Goal: Find specific page/section: Find specific page/section

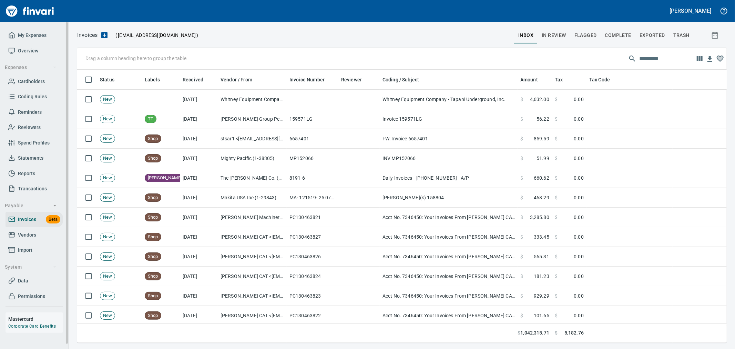
scroll to position [267, 638]
click at [28, 282] on span "Data" at bounding box center [34, 280] width 52 height 9
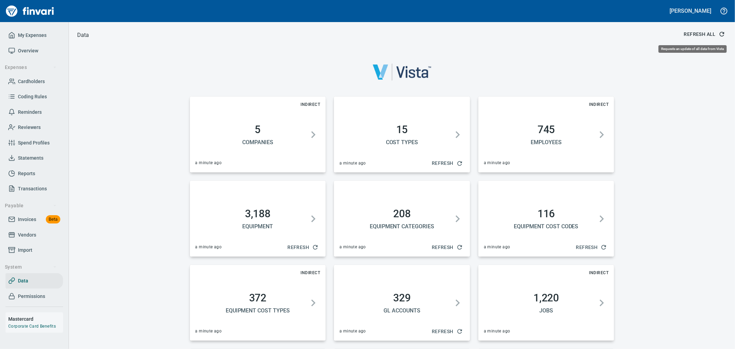
click at [705, 35] on span "Refresh All" at bounding box center [704, 34] width 40 height 9
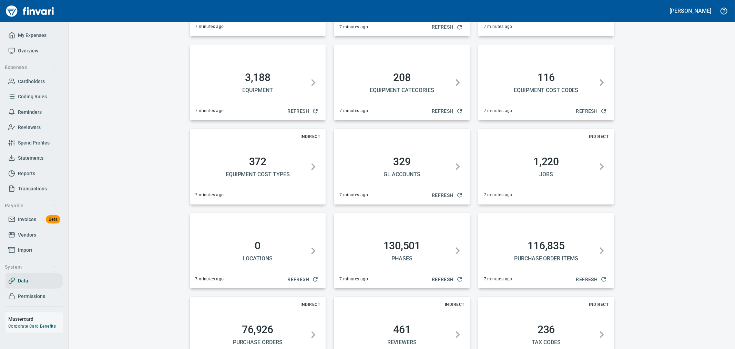
scroll to position [252, 0]
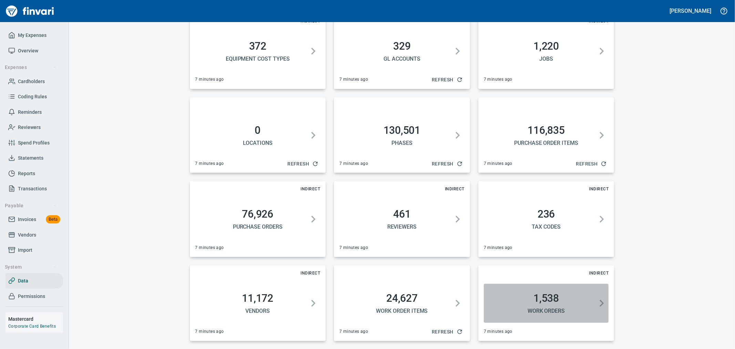
click at [543, 309] on h5 "Work Orders" at bounding box center [547, 310] width 120 height 7
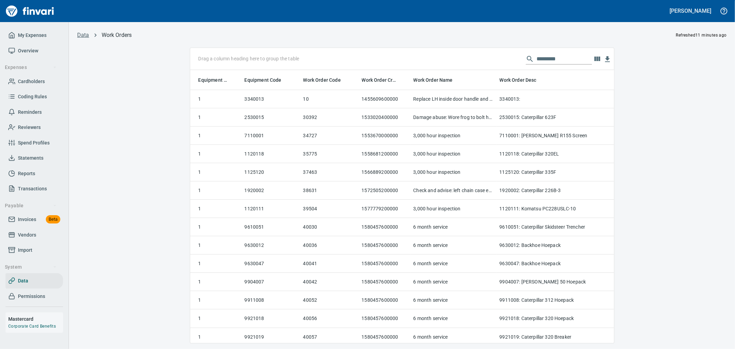
scroll to position [261, 412]
click at [563, 60] on input "text" at bounding box center [564, 58] width 55 height 11
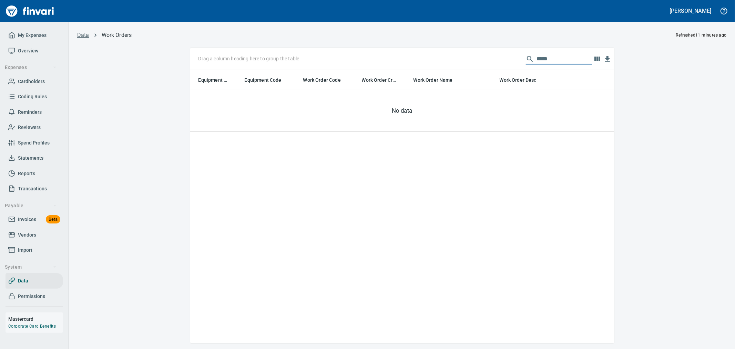
drag, startPoint x: 563, startPoint y: 61, endPoint x: 445, endPoint y: 67, distance: 118.3
click at [445, 67] on div "Drag a column heading here to group the table *****" at bounding box center [402, 59] width 424 height 22
type input "*****"
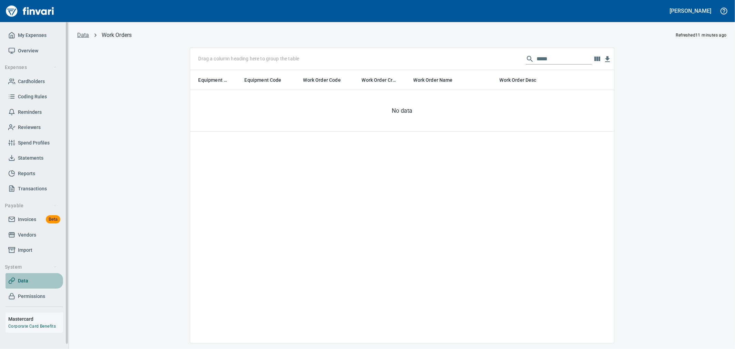
click at [28, 279] on span "Data" at bounding box center [34, 280] width 52 height 9
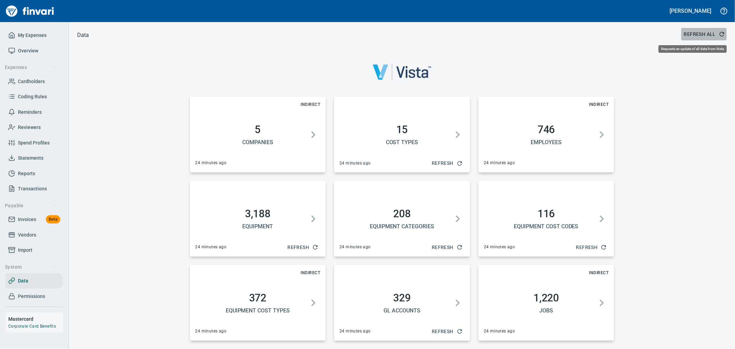
click at [711, 34] on span "Refresh All" at bounding box center [704, 34] width 40 height 9
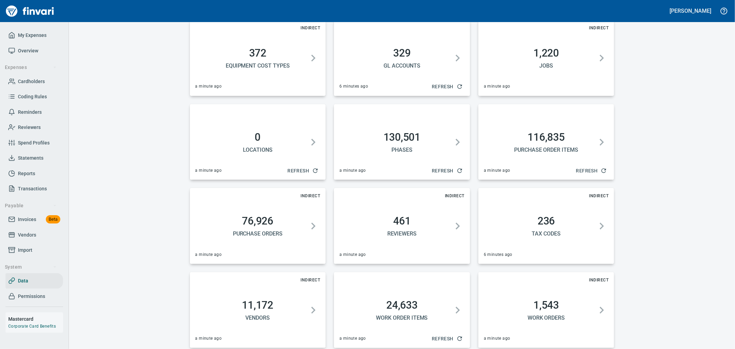
scroll to position [252, 0]
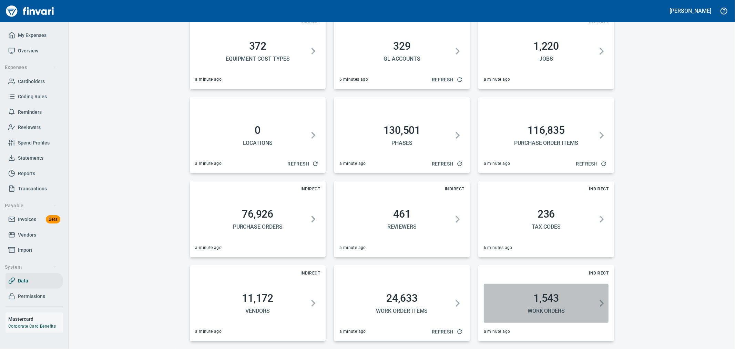
click at [557, 300] on h2 "1,543" at bounding box center [547, 298] width 120 height 12
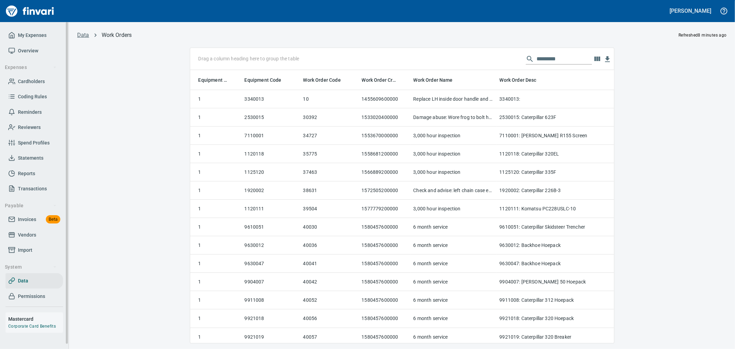
scroll to position [261, 412]
click at [579, 60] on input "text" at bounding box center [564, 58] width 55 height 11
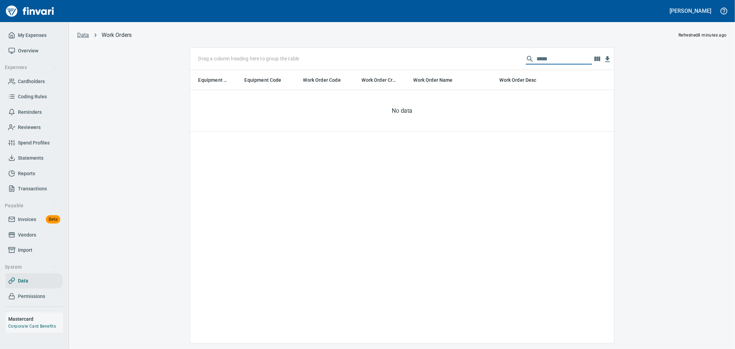
drag, startPoint x: 561, startPoint y: 60, endPoint x: 448, endPoint y: 52, distance: 113.0
click at [449, 52] on div "Drag a column heading here to group the table *****" at bounding box center [402, 59] width 424 height 22
type input "*****"
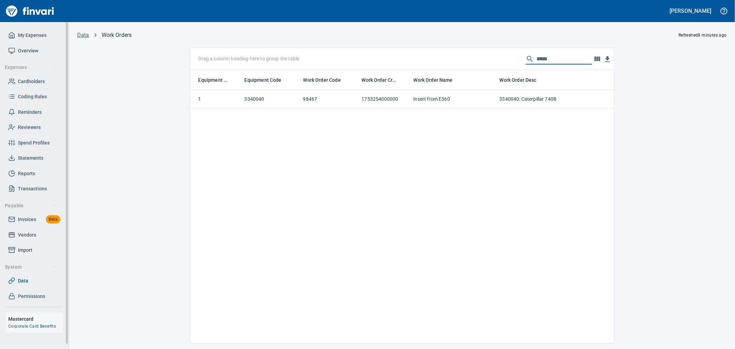
click at [29, 277] on span "Data" at bounding box center [34, 280] width 52 height 9
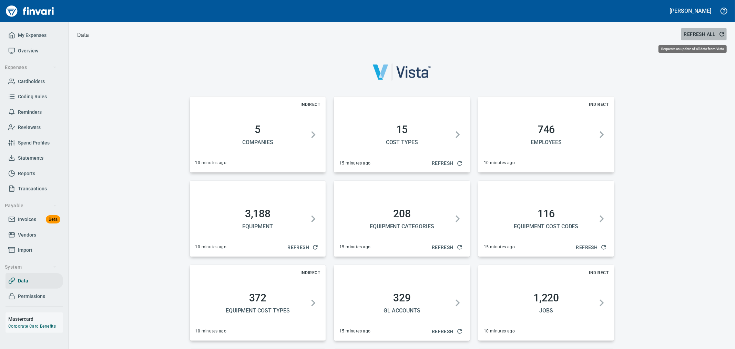
click at [690, 35] on span "Refresh All" at bounding box center [704, 34] width 40 height 9
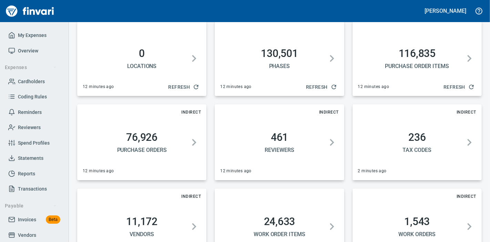
scroll to position [358, 0]
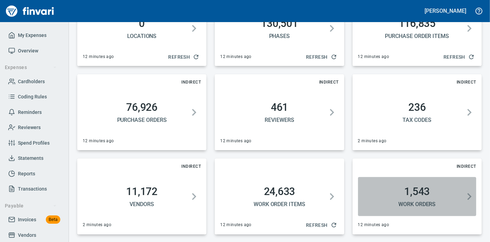
click at [416, 205] on h5 "Work Orders" at bounding box center [417, 203] width 113 height 7
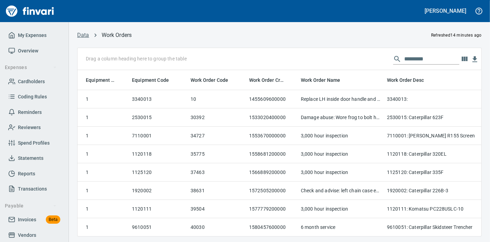
scroll to position [154, 392]
click at [404, 57] on input "text" at bounding box center [431, 58] width 55 height 11
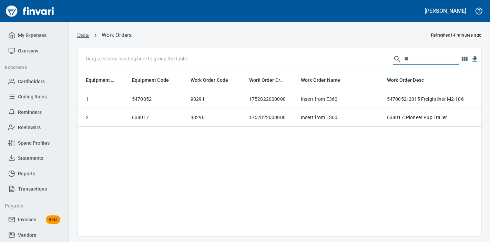
type input "*"
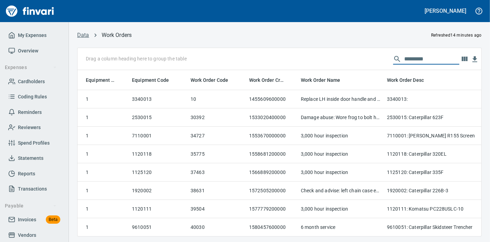
click at [82, 35] on link "Data" at bounding box center [83, 35] width 12 height 7
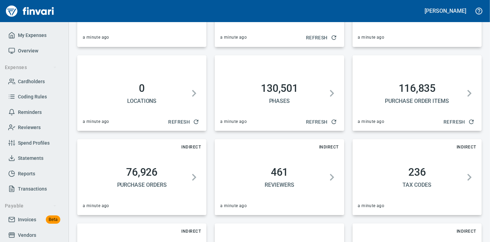
scroll to position [358, 0]
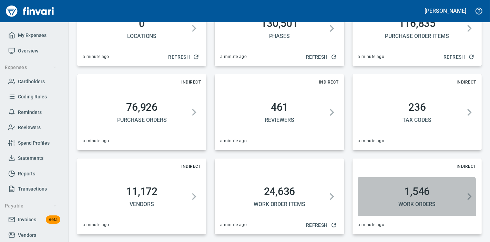
click at [412, 206] on h5 "Work Orders" at bounding box center [417, 203] width 113 height 7
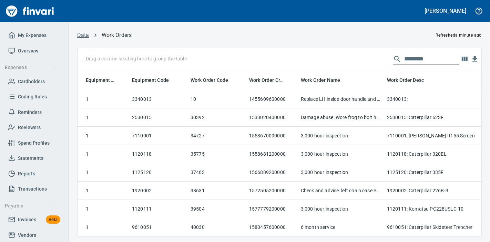
scroll to position [154, 392]
click at [426, 60] on input "text" at bounding box center [431, 58] width 55 height 11
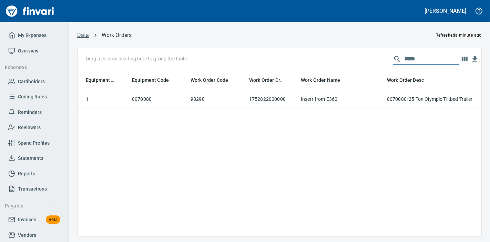
type input "*****"
drag, startPoint x: 384, startPoint y: 57, endPoint x: 360, endPoint y: 55, distance: 23.5
click at [360, 55] on div "Drag a column heading here to group the table *****" at bounding box center [280, 59] width 404 height 22
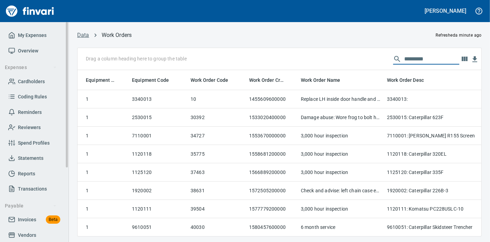
scroll to position [112, 0]
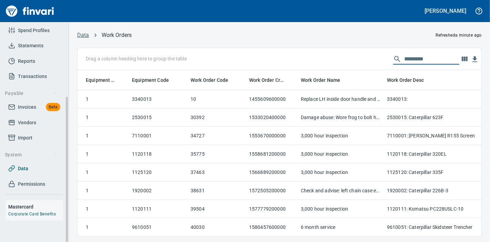
click at [32, 166] on span "Data" at bounding box center [34, 168] width 52 height 9
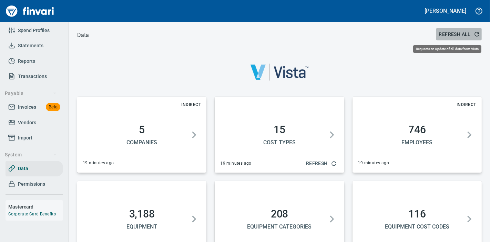
click at [450, 35] on span "Refresh All" at bounding box center [459, 34] width 40 height 9
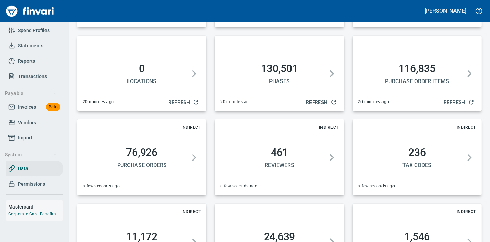
scroll to position [358, 0]
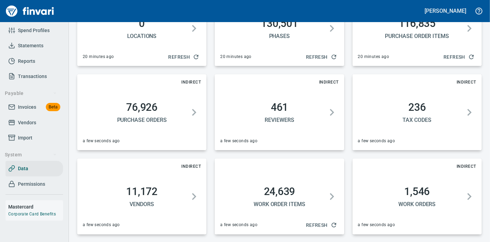
click at [420, 197] on span "1,546 Work Orders" at bounding box center [417, 196] width 113 height 22
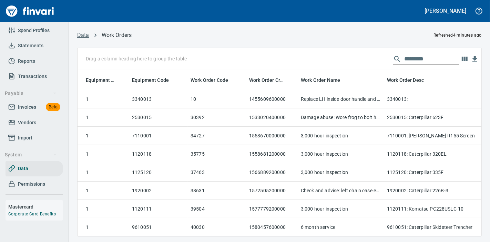
scroll to position [154, 392]
click at [414, 62] on input "text" at bounding box center [431, 58] width 55 height 11
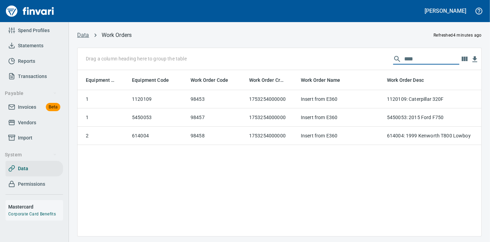
type input "*****"
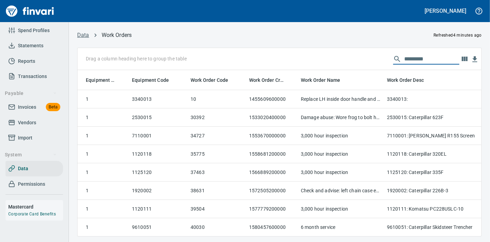
click at [83, 37] on link "Data" at bounding box center [83, 35] width 12 height 7
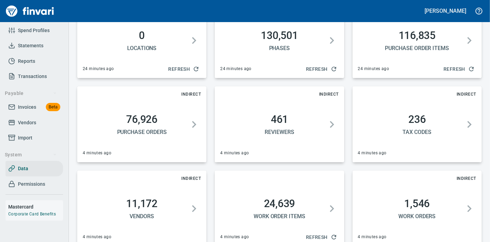
scroll to position [358, 0]
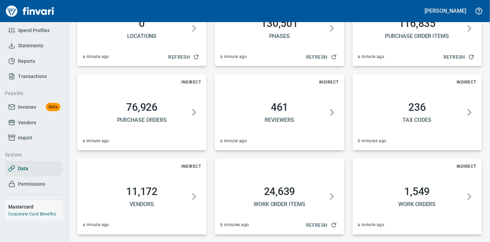
click at [415, 191] on h2 "1,549" at bounding box center [417, 191] width 113 height 12
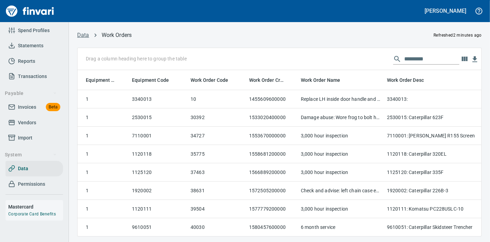
scroll to position [154, 392]
click at [424, 59] on input "text" at bounding box center [431, 58] width 55 height 11
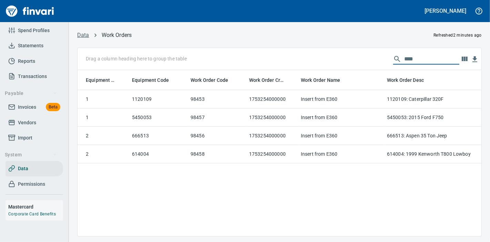
type input "*****"
